Goal: Navigation & Orientation: Find specific page/section

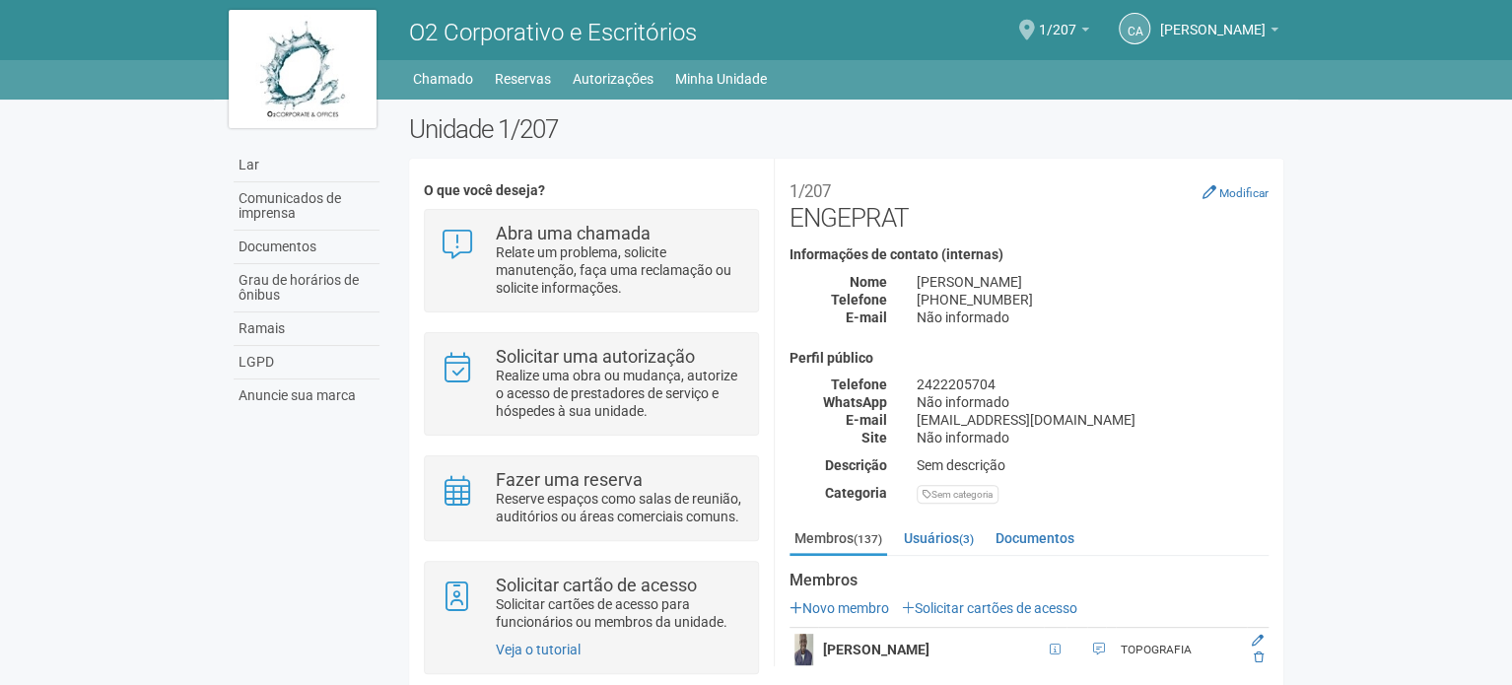
click at [1035, 20] on span at bounding box center [1027, 30] width 16 height 21
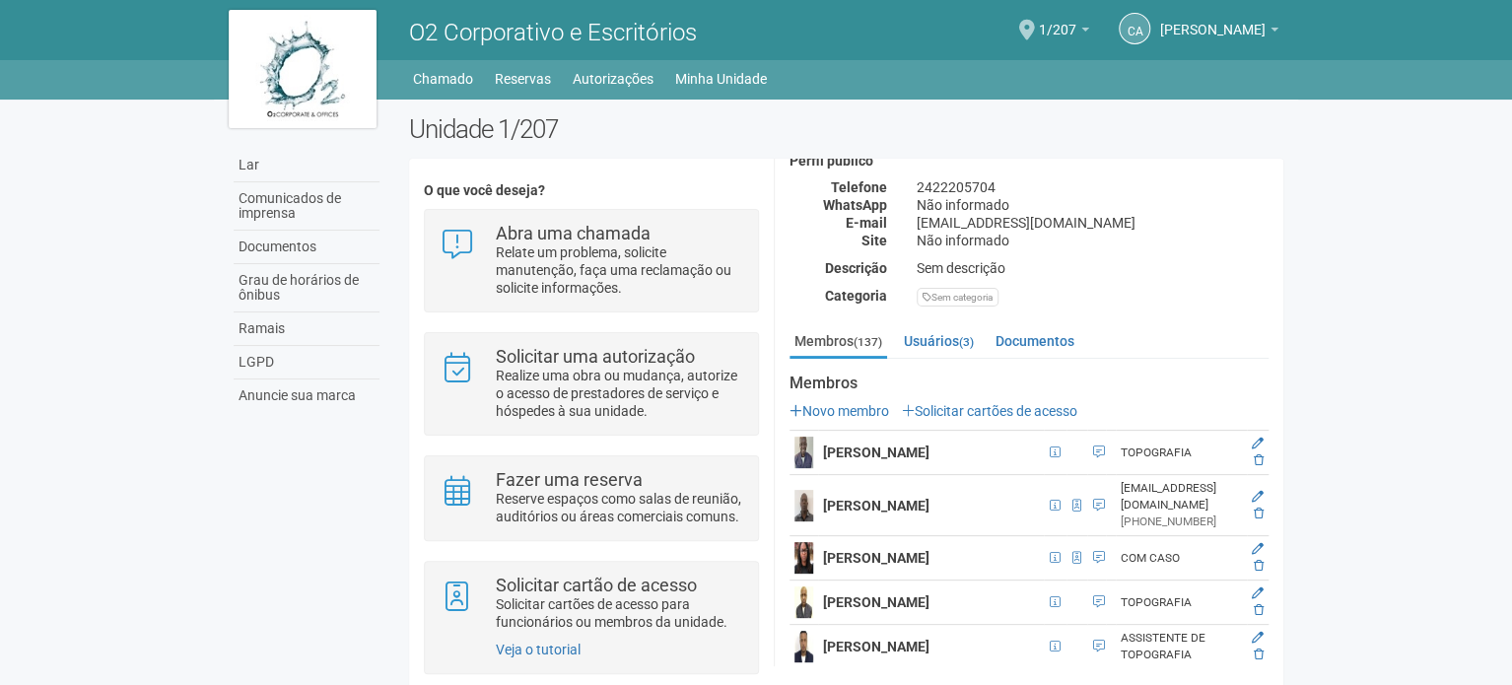
scroll to position [589, 0]
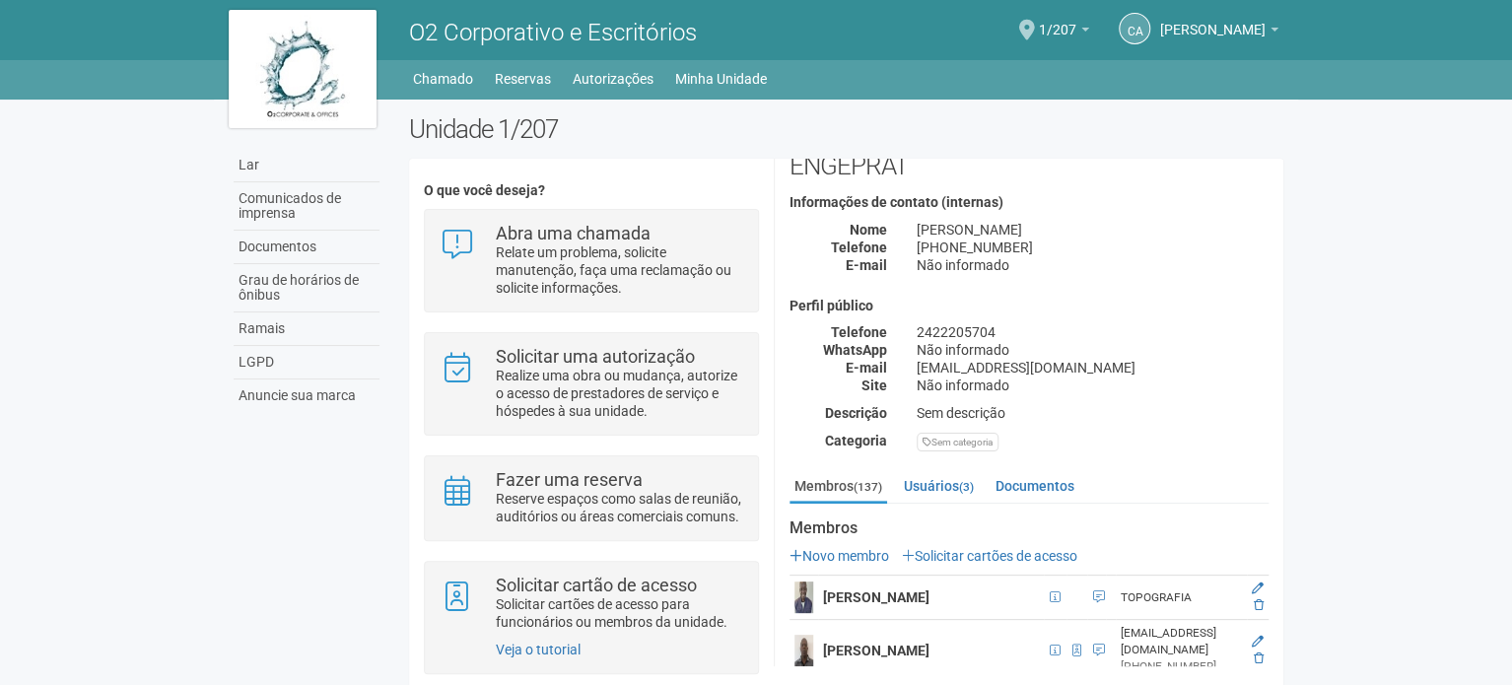
scroll to position [99, 0]
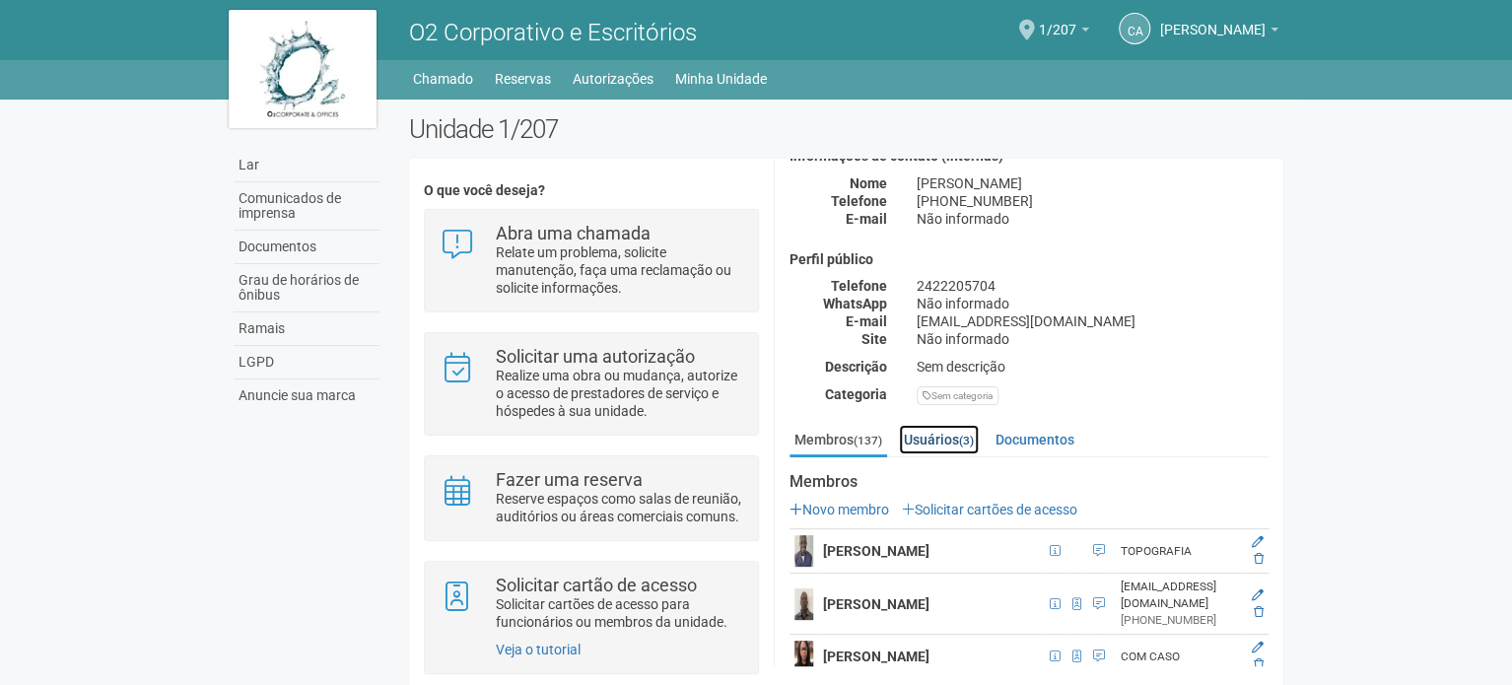
click at [958, 438] on font "Usuários" at bounding box center [931, 440] width 55 height 16
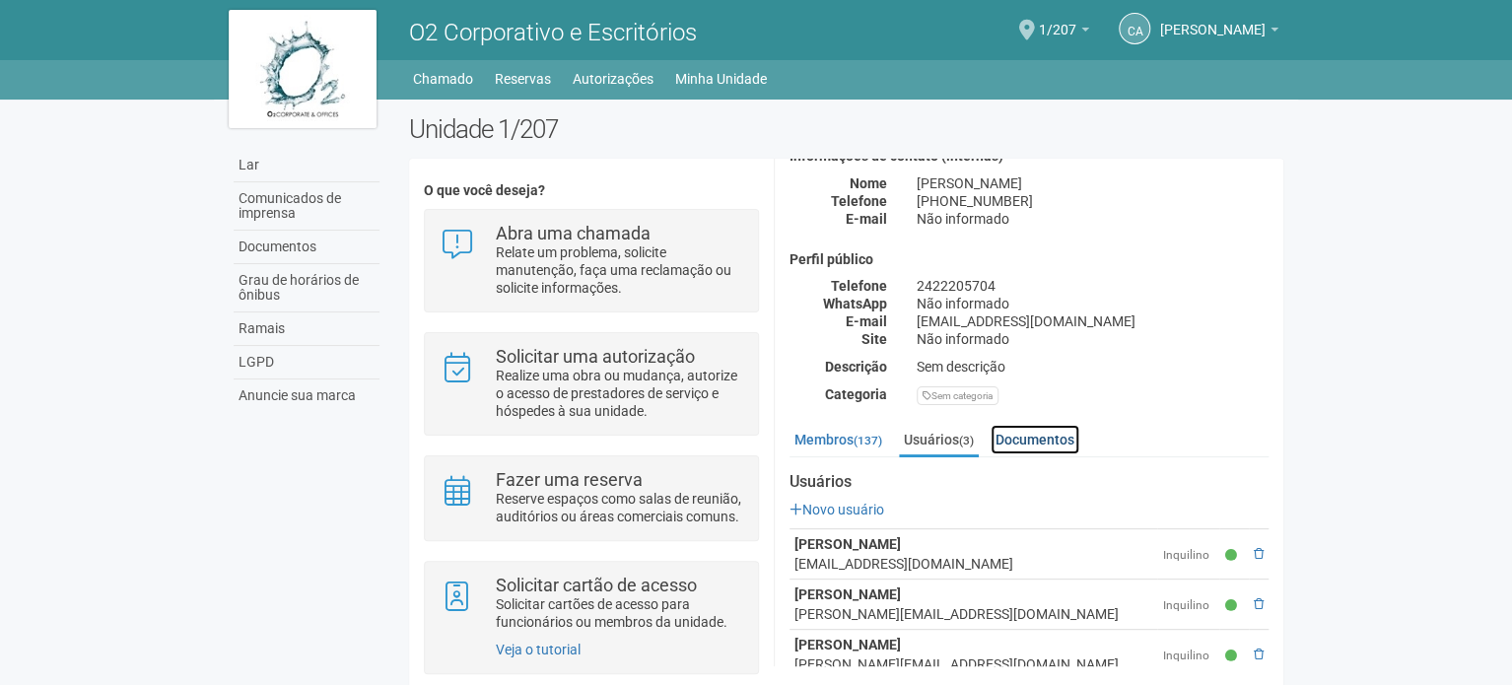
click at [1009, 437] on font "Documentos" at bounding box center [1034, 440] width 79 height 16
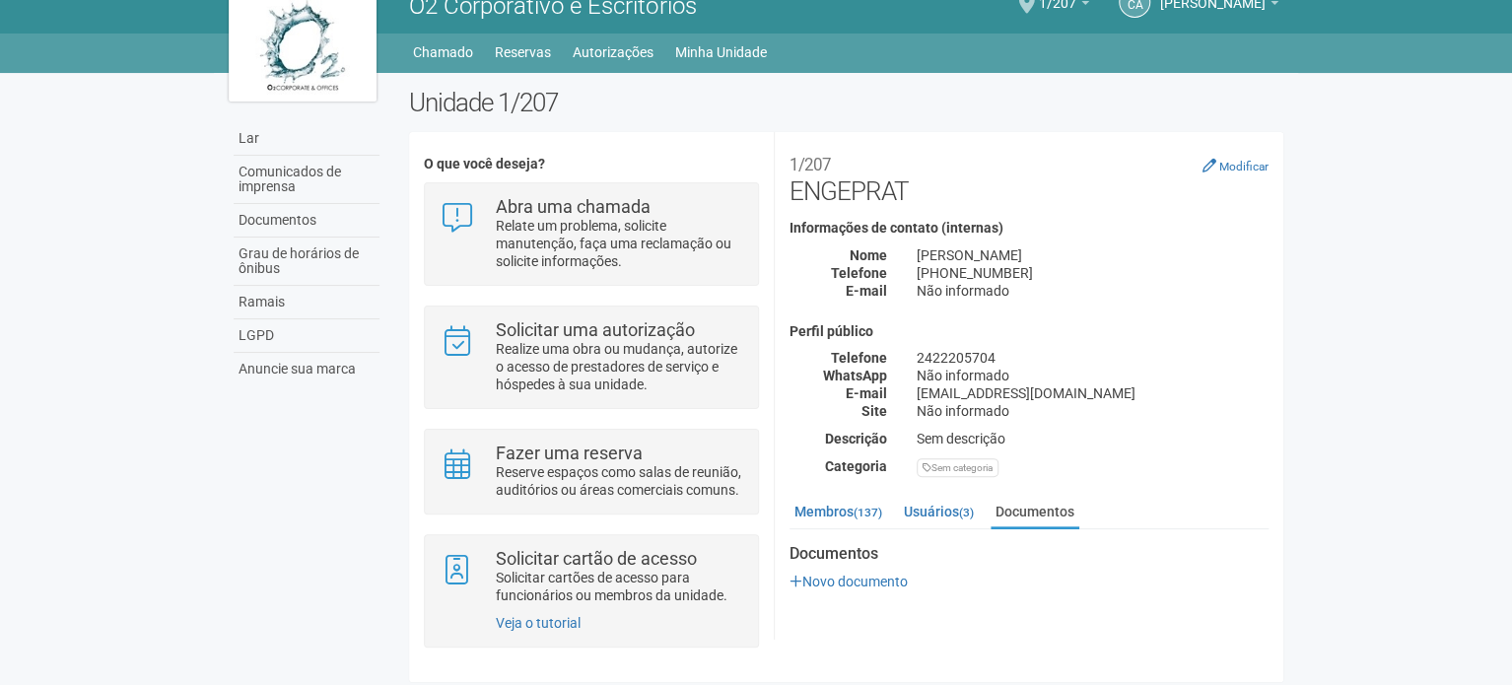
scroll to position [48, 0]
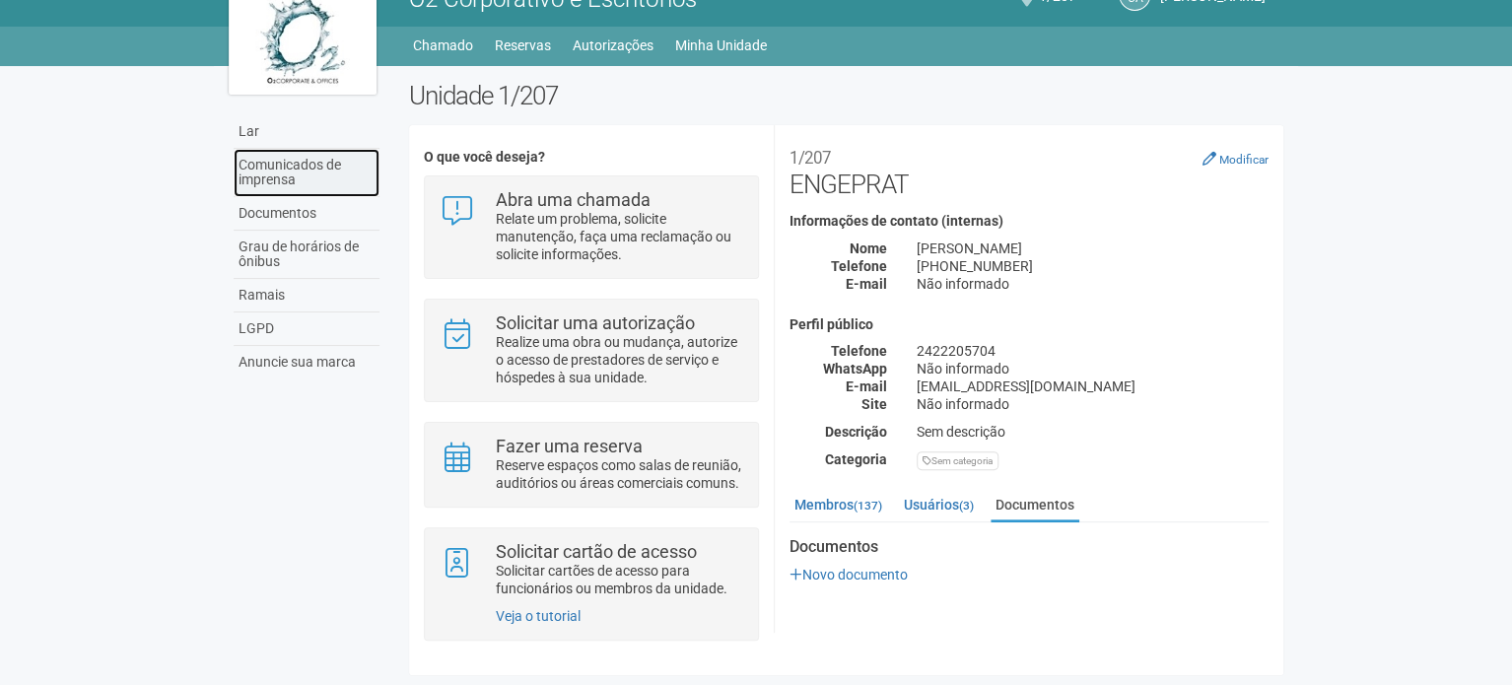
click at [298, 157] on font "Comunicados de imprensa" at bounding box center [289, 172] width 102 height 31
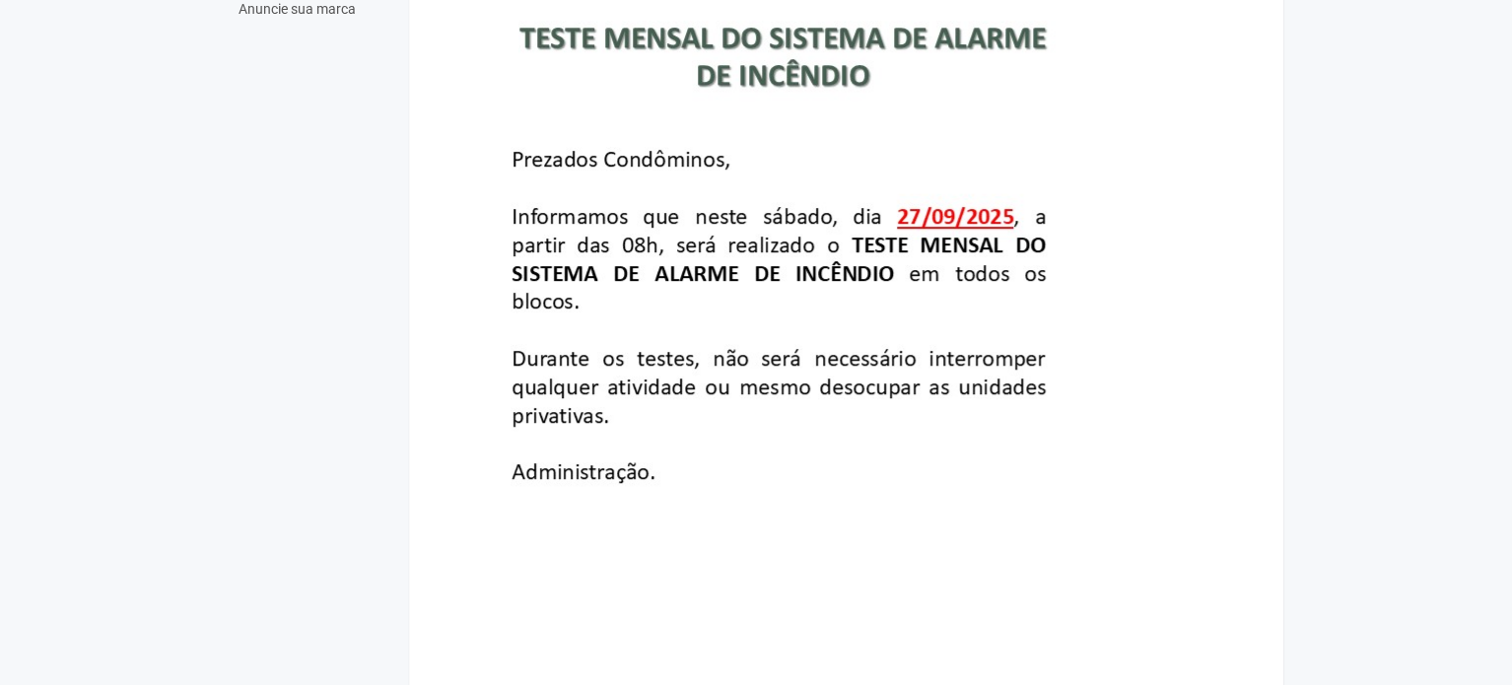
scroll to position [493, 0]
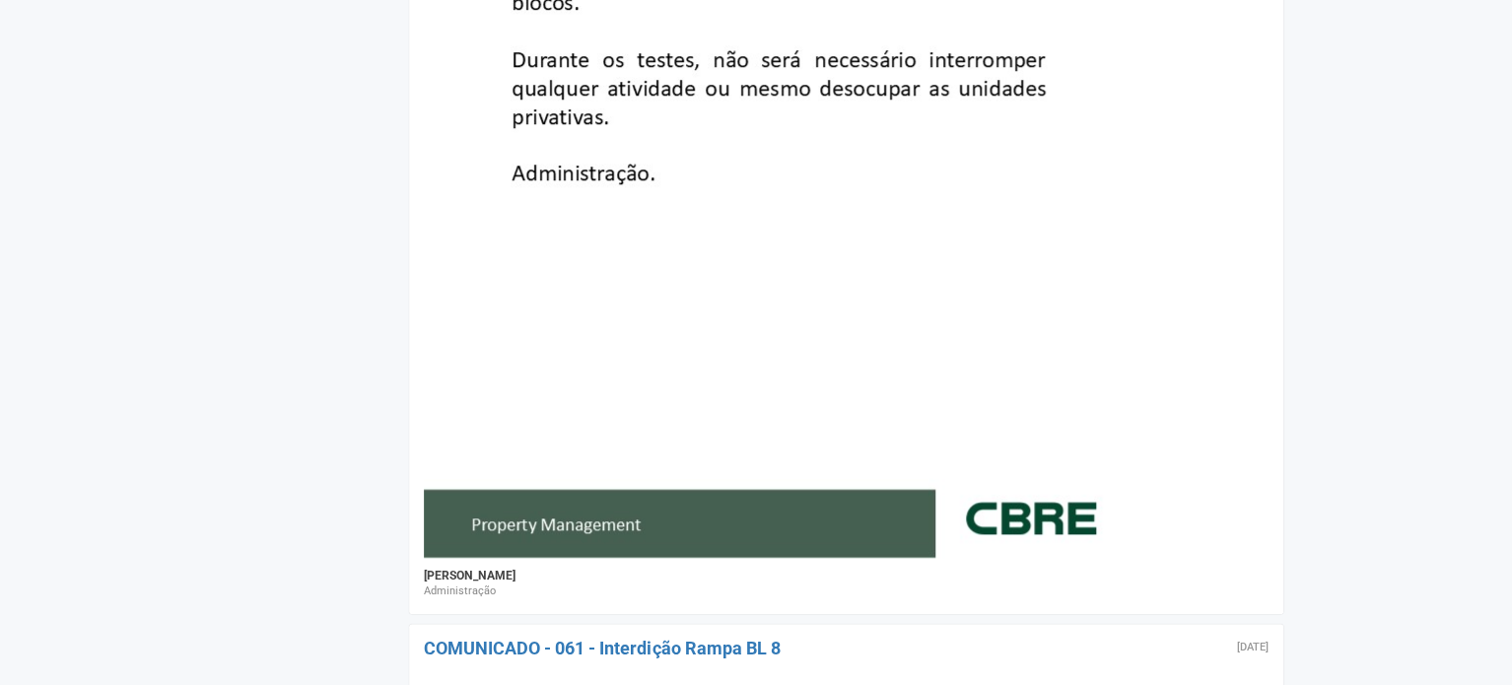
drag, startPoint x: 1271, startPoint y: 449, endPoint x: 1191, endPoint y: 258, distance: 207.6
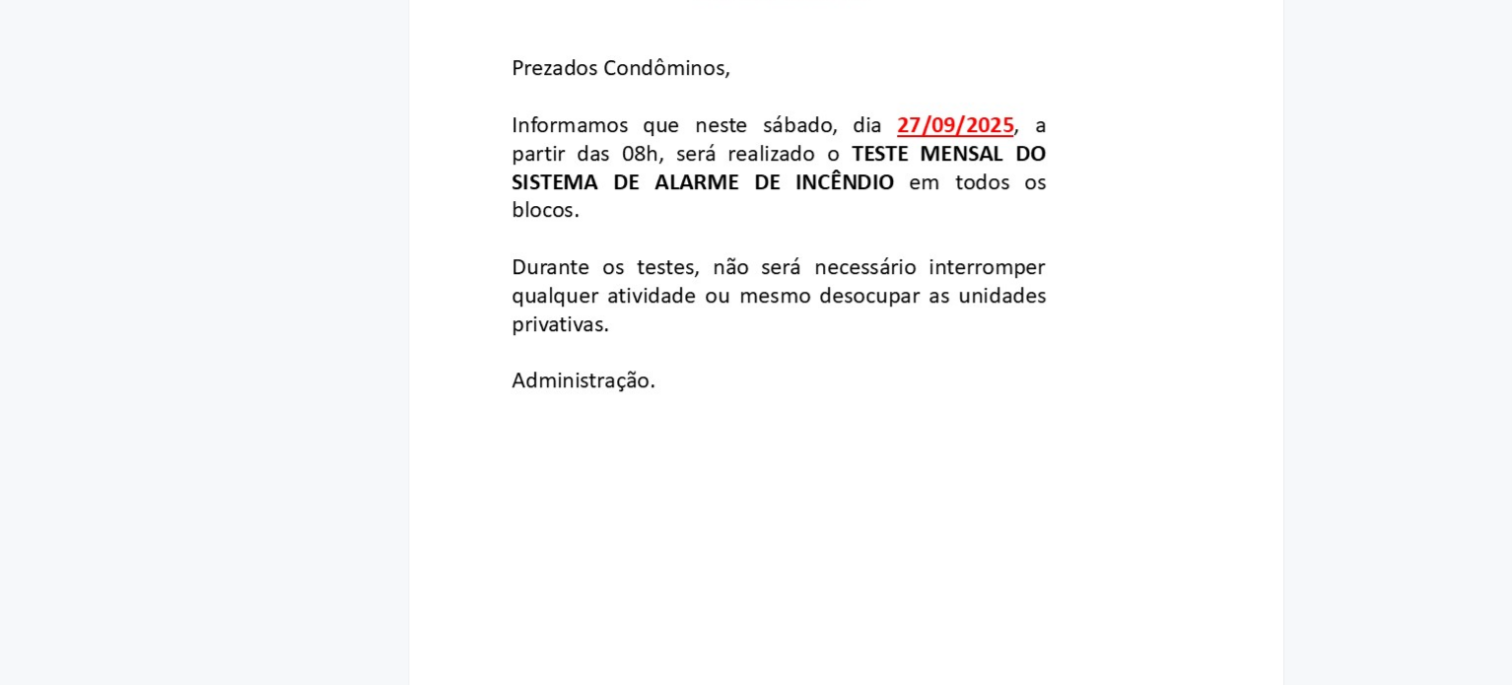
scroll to position [254, 0]
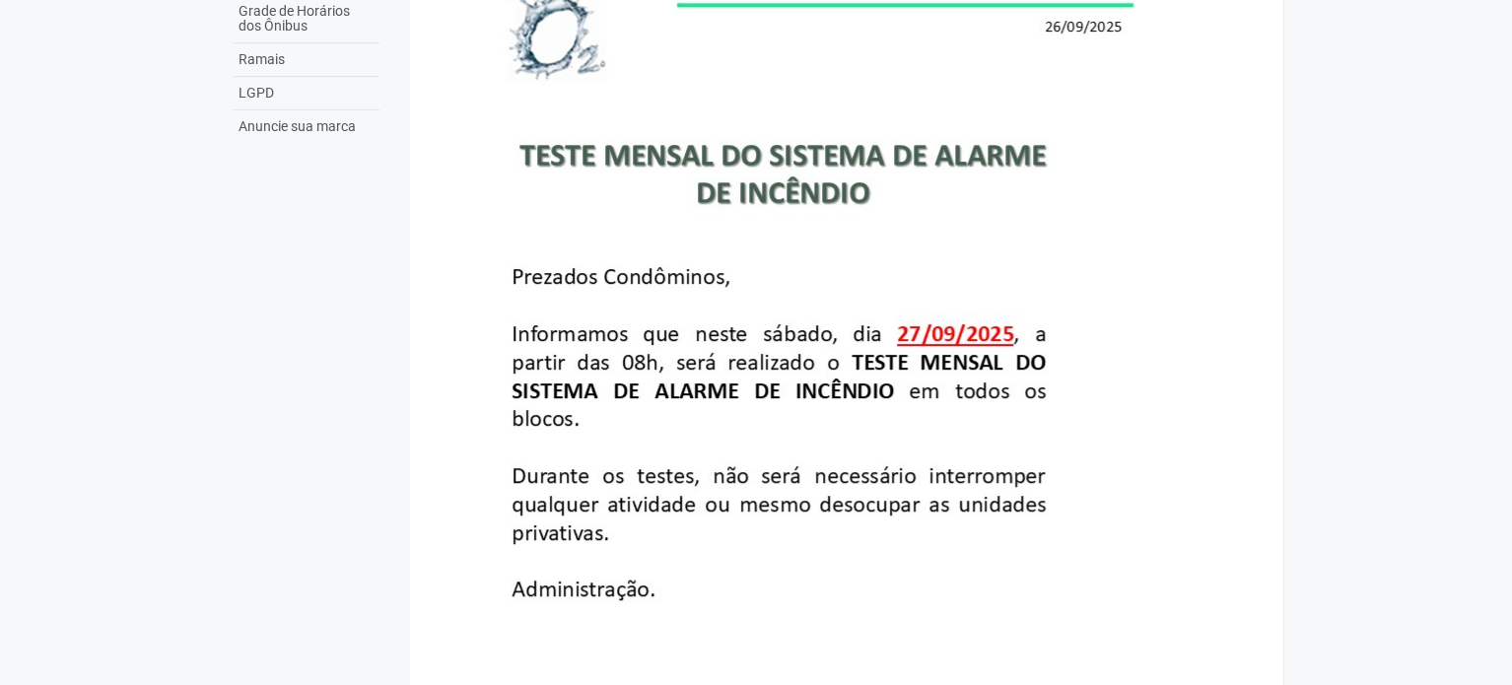
drag, startPoint x: 1175, startPoint y: 268, endPoint x: 757, endPoint y: -119, distance: 569.8
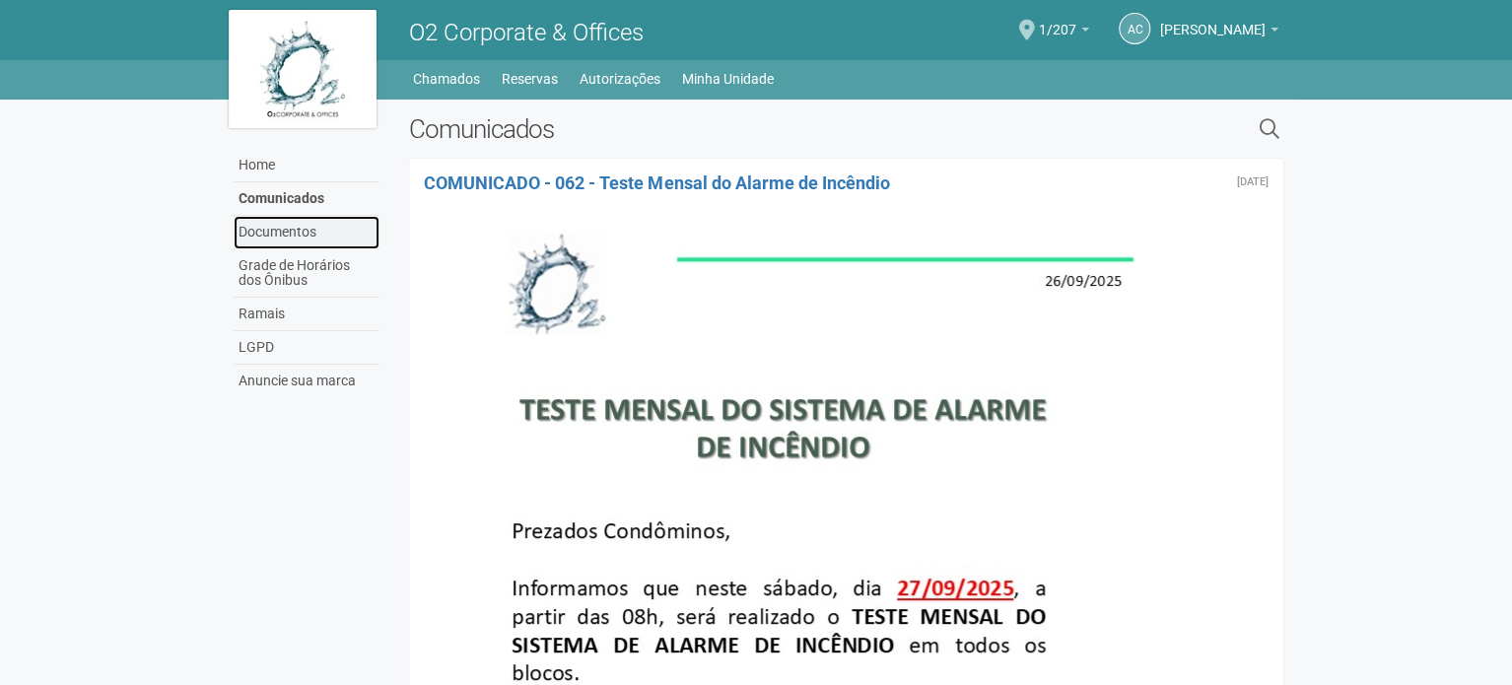
click at [288, 229] on link "Documentos" at bounding box center [307, 233] width 146 height 34
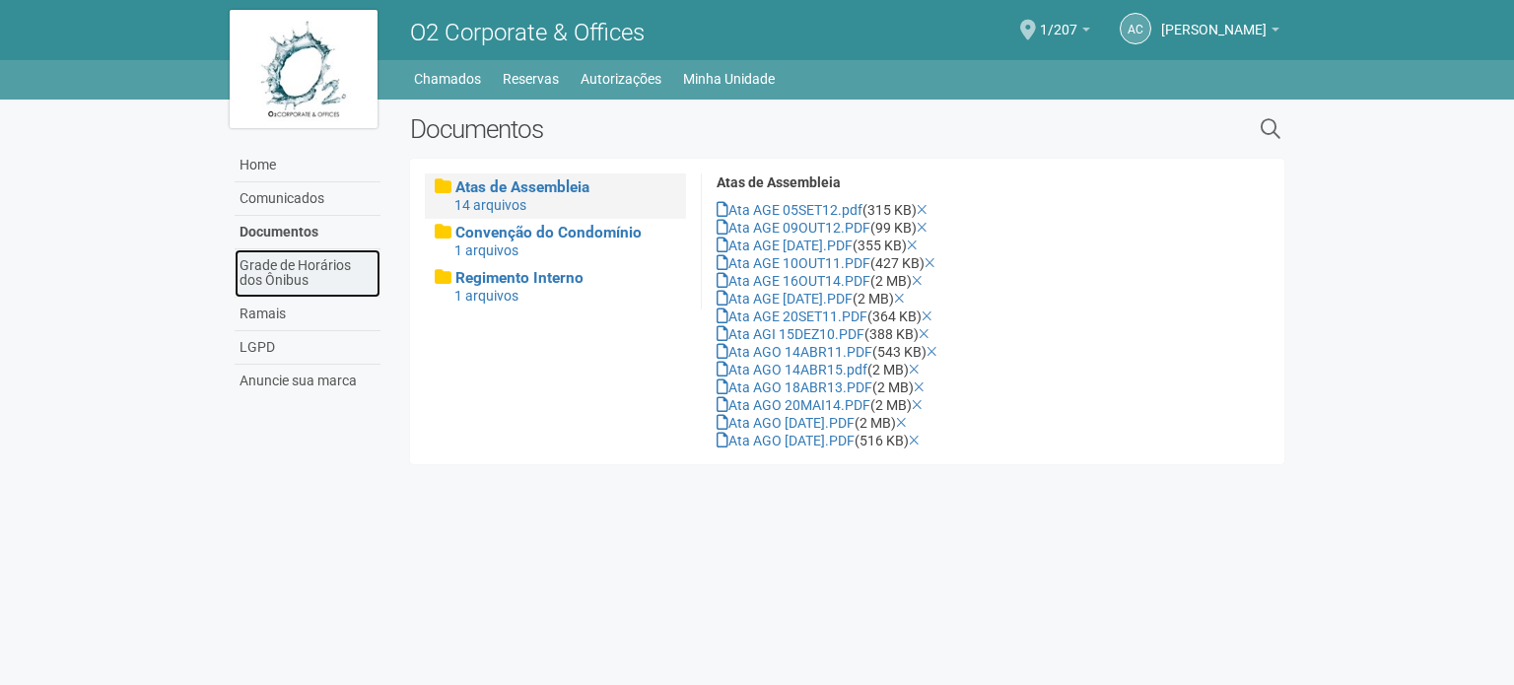
click at [284, 279] on link "Grade de Horários dos Ônibus" at bounding box center [308, 273] width 146 height 48
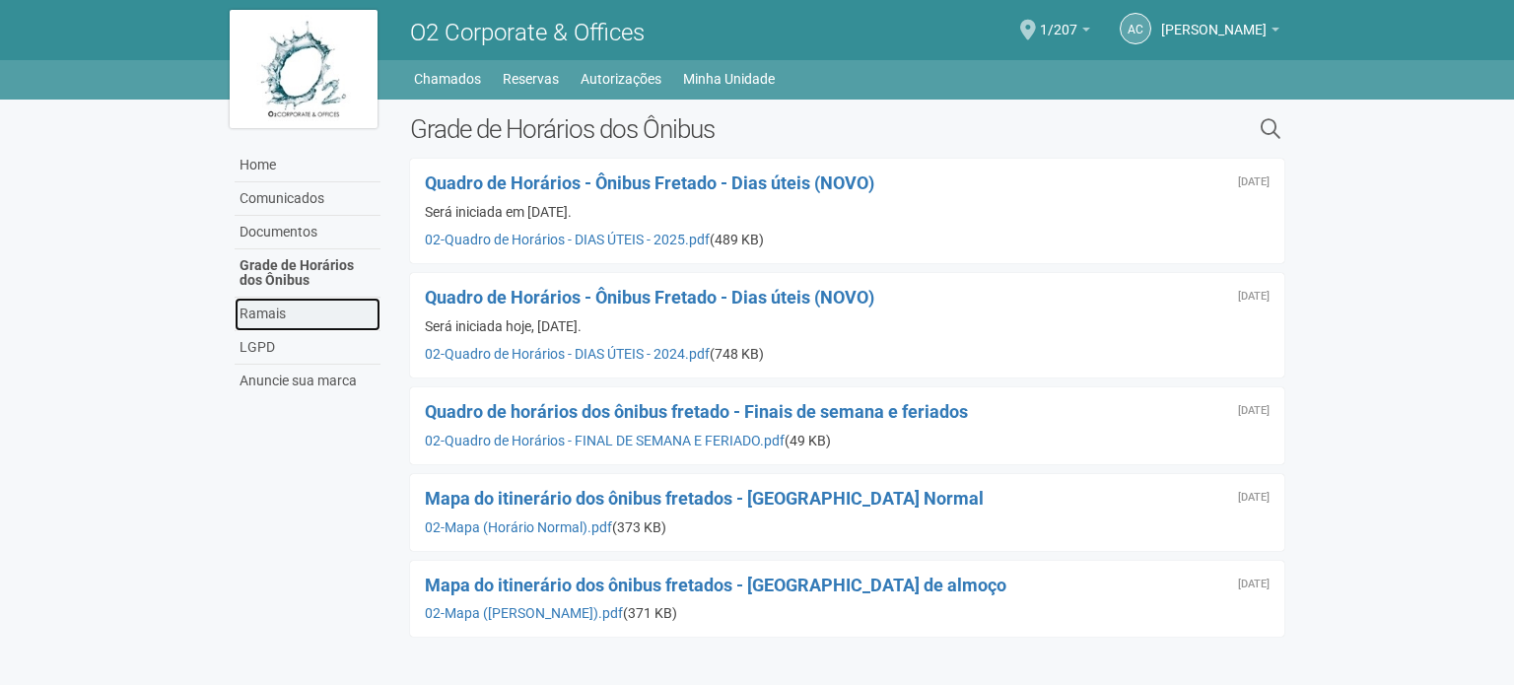
click at [279, 304] on link "Ramais" at bounding box center [308, 315] width 146 height 34
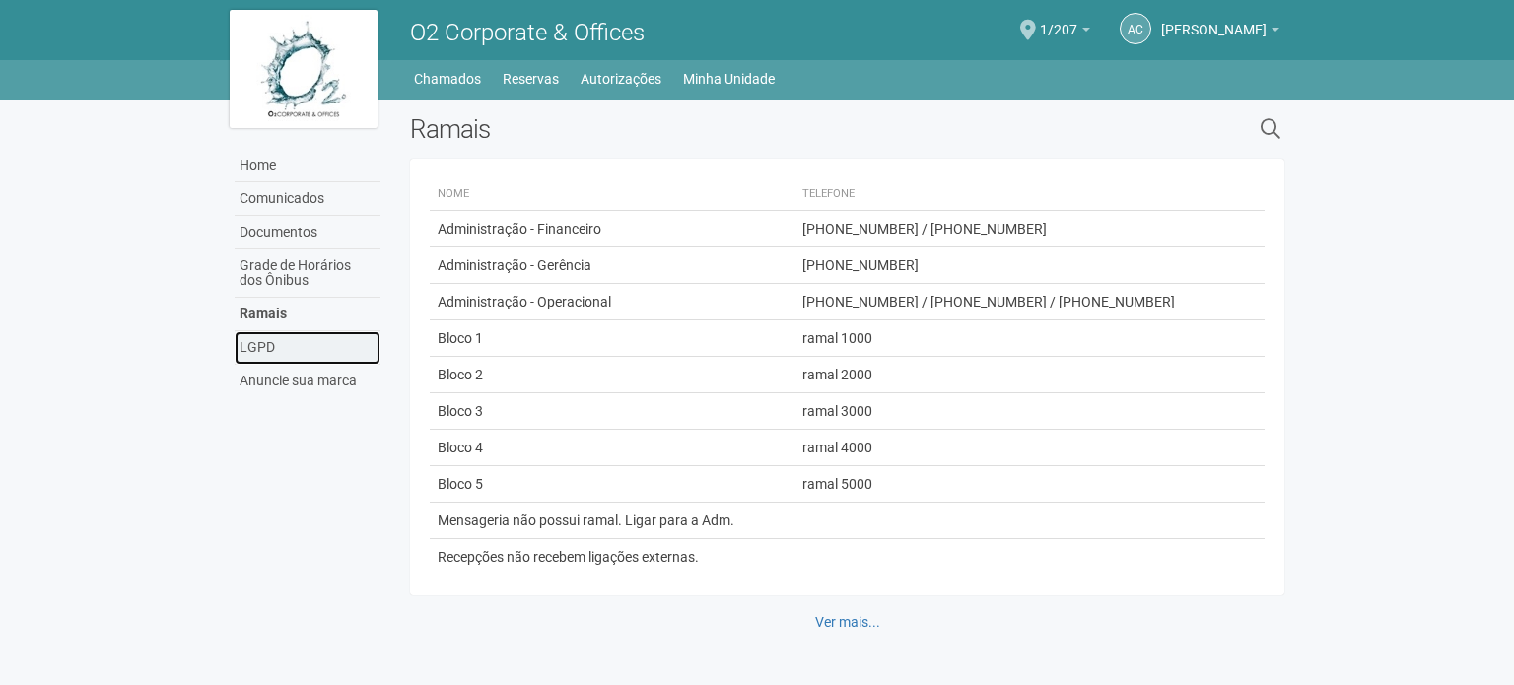
click at [281, 332] on link "LGPD" at bounding box center [308, 348] width 146 height 34
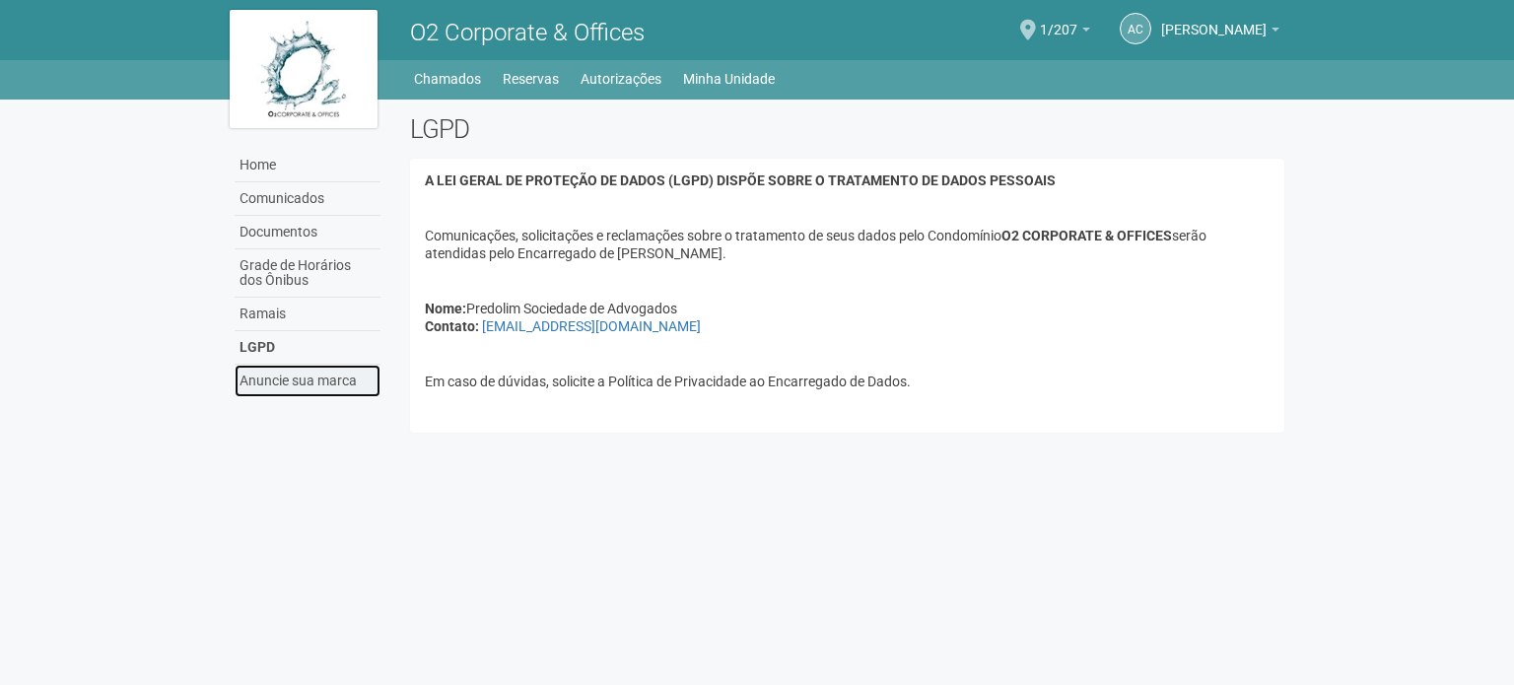
click at [296, 387] on link "Anuncie sua marca" at bounding box center [308, 381] width 146 height 33
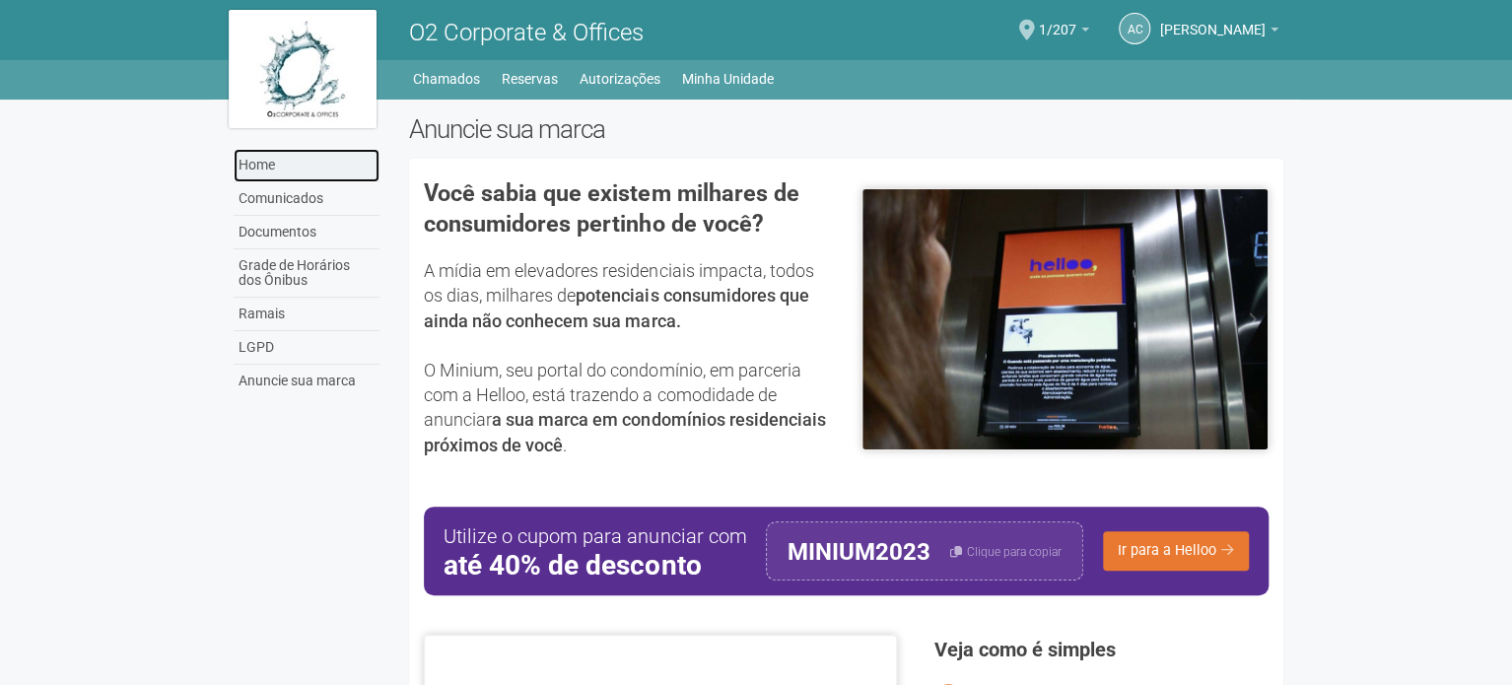
click at [264, 158] on link "Home" at bounding box center [307, 166] width 146 height 34
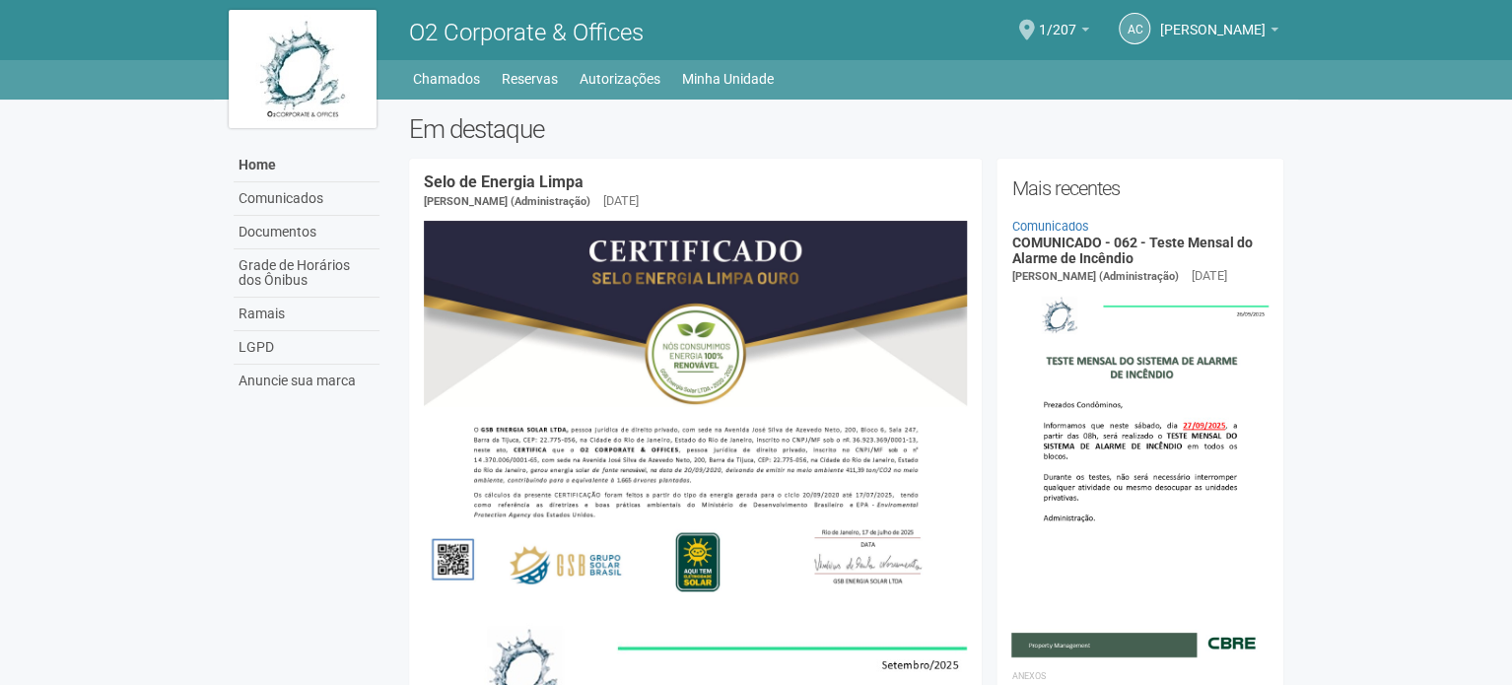
drag, startPoint x: 1316, startPoint y: 458, endPoint x: 1328, endPoint y: 299, distance: 160.2
click at [1035, 27] on span at bounding box center [1027, 30] width 16 height 21
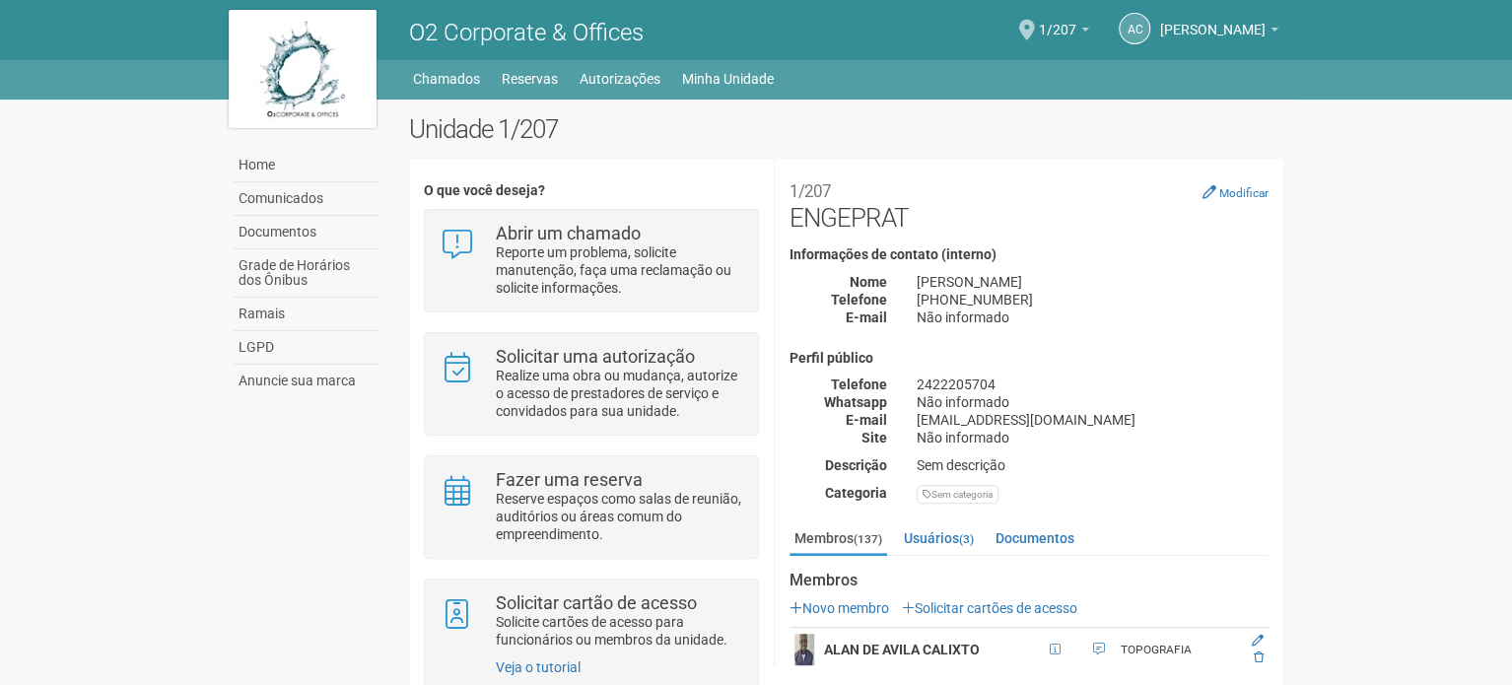
click at [855, 137] on h2 "Unidade 1/207" at bounding box center [846, 129] width 874 height 30
